Goal: Communication & Community: Participate in discussion

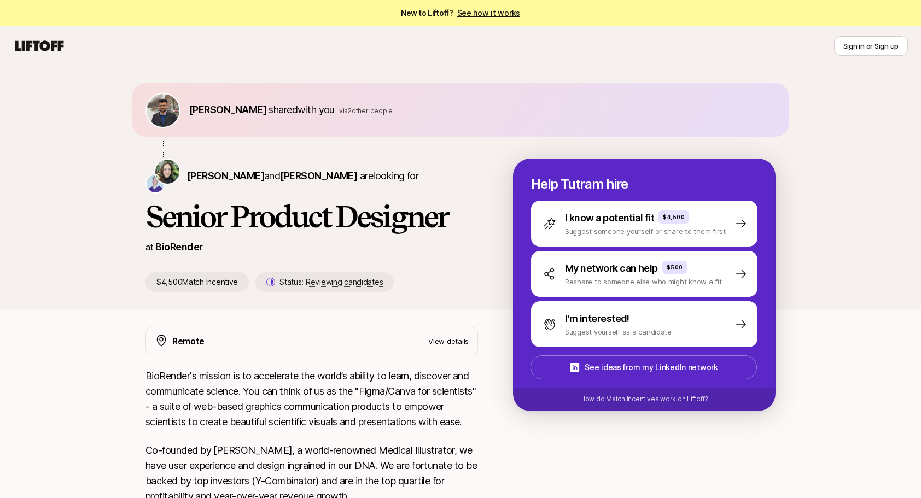
click at [361, 112] on span "2 other people" at bounding box center [370, 111] width 45 height 8
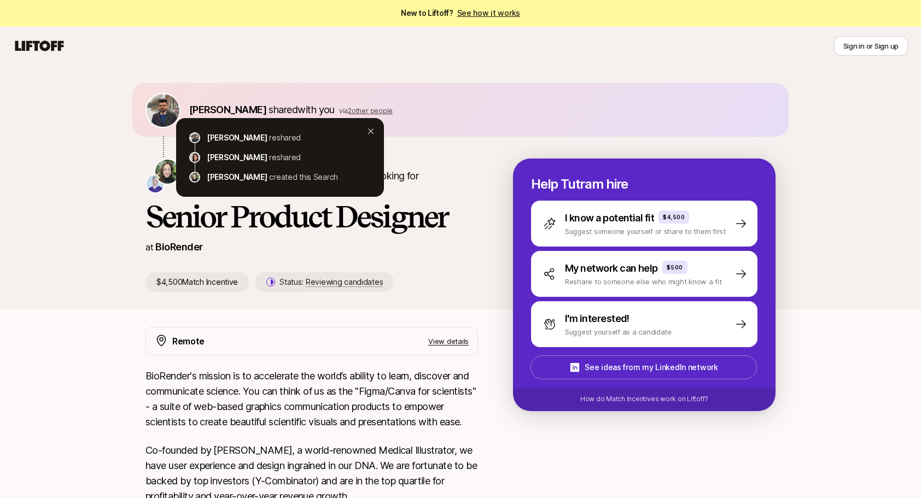
click at [373, 133] on icon at bounding box center [370, 131] width 9 height 9
click at [373, 130] on icon at bounding box center [370, 131] width 9 height 9
click at [372, 131] on icon at bounding box center [370, 131] width 9 height 9
click at [819, 223] on div "[PERSON_NAME] shared with you via 2 other people [PERSON_NAME] reshared [PERSON…" at bounding box center [460, 188] width 921 height 244
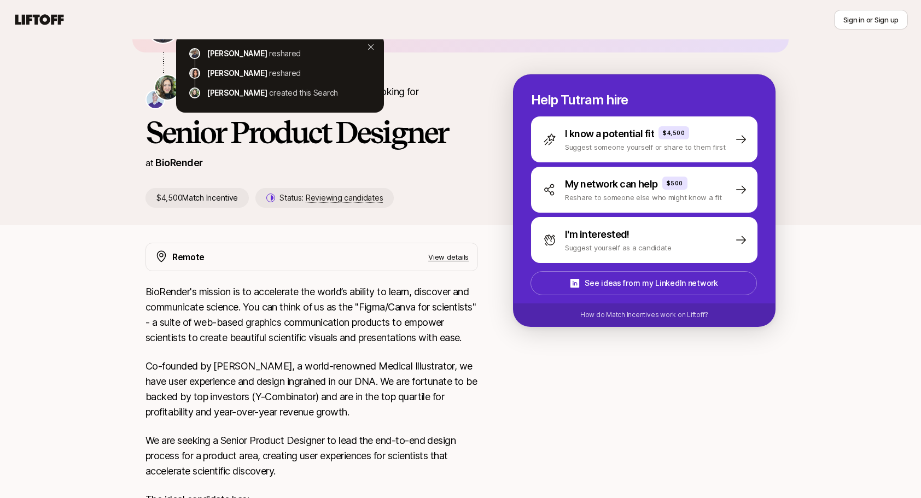
scroll to position [291, 0]
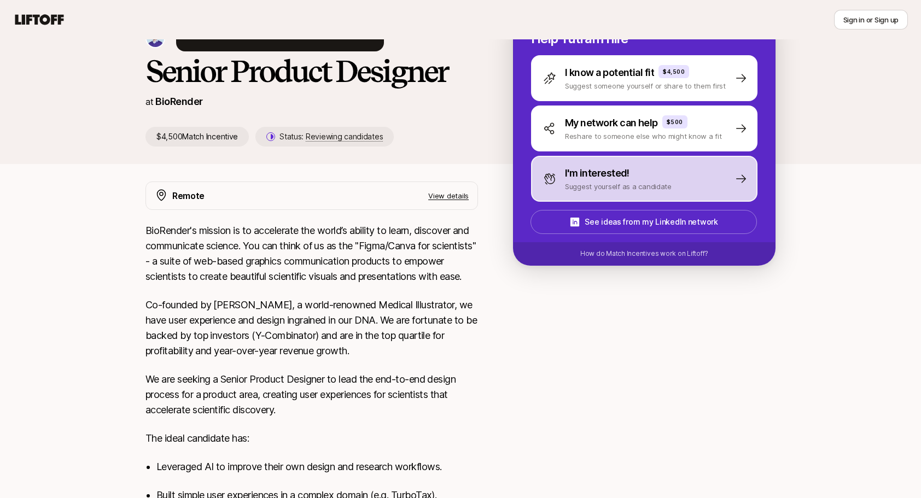
click at [620, 178] on p "I'm interested!" at bounding box center [597, 173] width 65 height 15
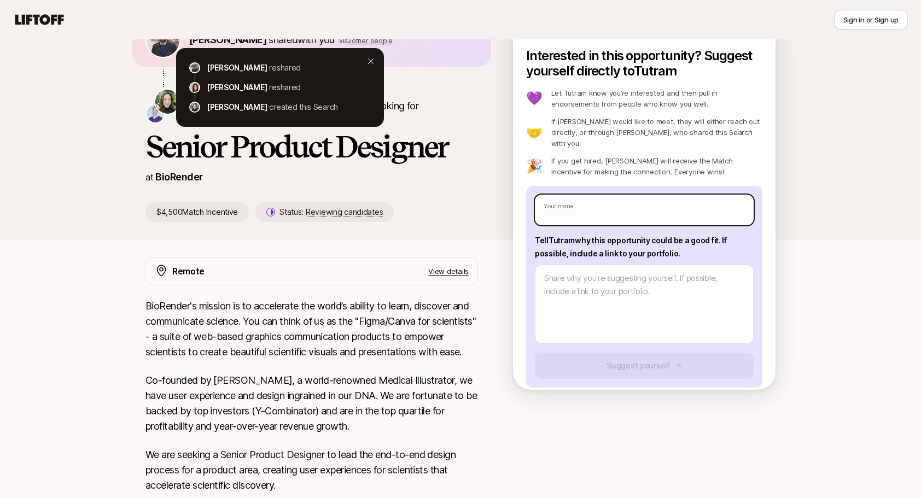
click at [591, 202] on input "text" at bounding box center [644, 210] width 219 height 31
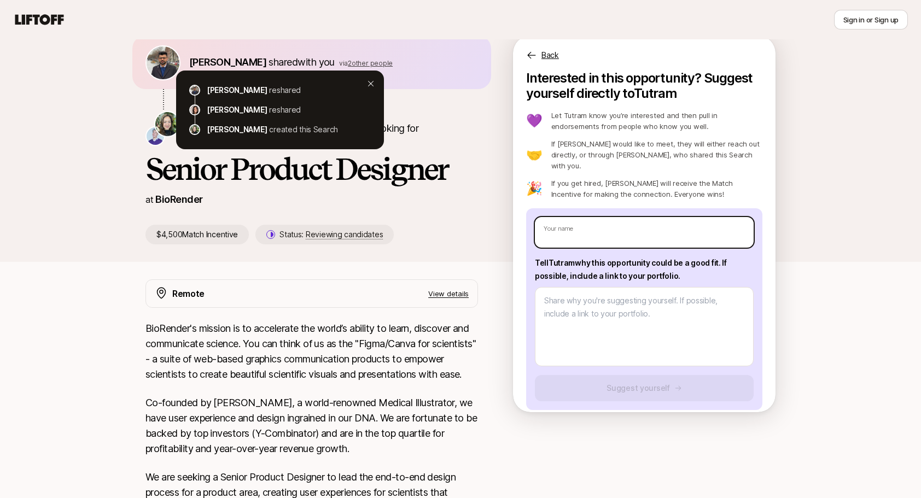
scroll to position [0, 0]
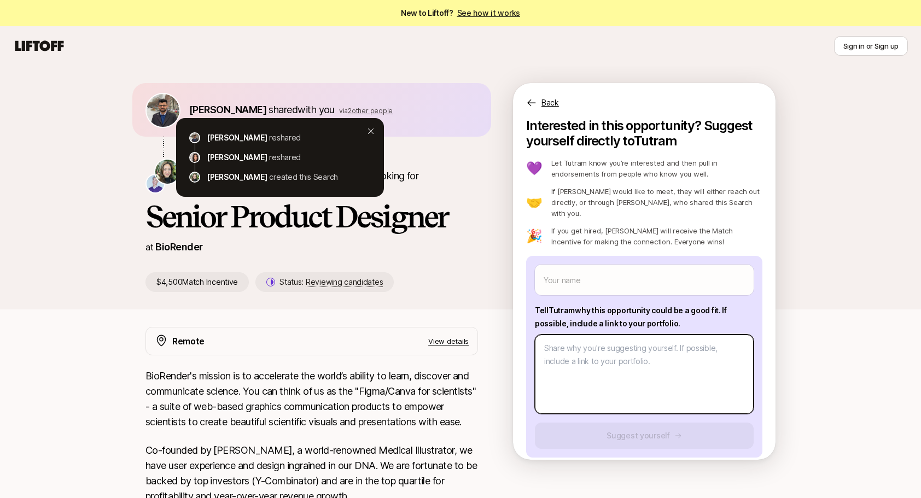
click at [597, 354] on textarea at bounding box center [644, 374] width 219 height 79
type textarea "x"
type textarea "S"
type textarea "x"
